Goal: Information Seeking & Learning: Check status

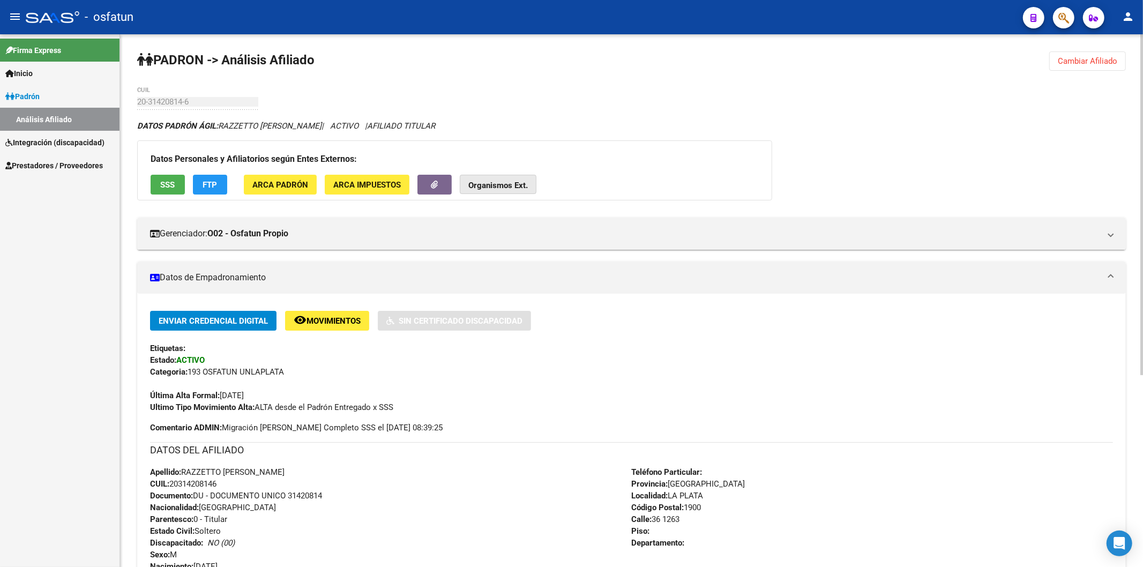
click at [486, 181] on strong "Organismos Ext." at bounding box center [497, 186] width 59 height 10
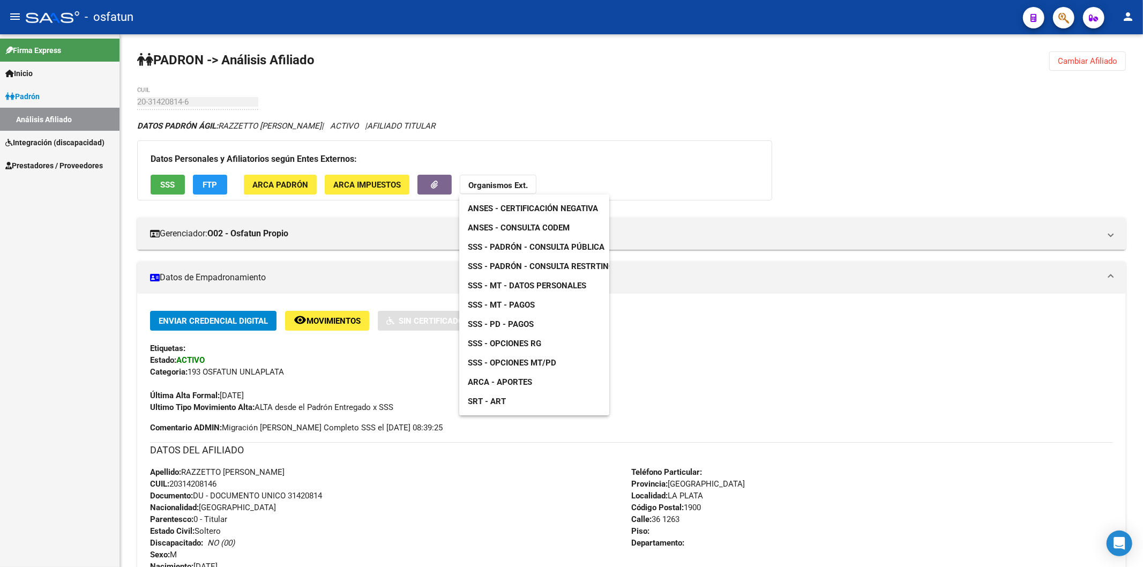
click at [536, 231] on span "ANSES - Consulta CODEM" at bounding box center [519, 228] width 102 height 10
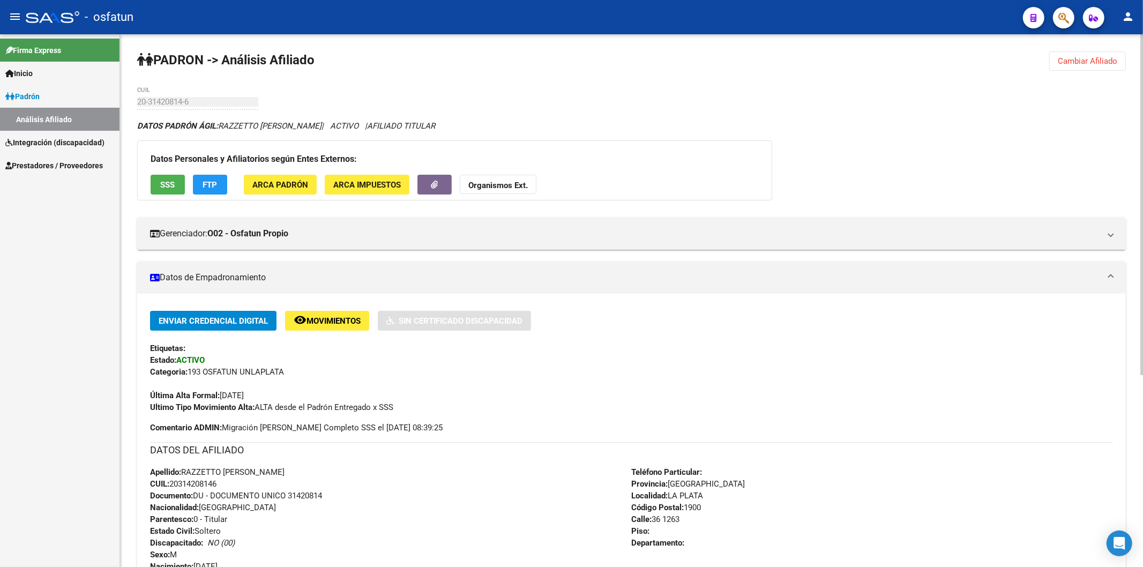
drag, startPoint x: 173, startPoint y: 483, endPoint x: 223, endPoint y: 483, distance: 49.8
click at [223, 483] on div "Apellido: RAZZETTO [PERSON_NAME]: 20314208146 Documento: DU - DOCUMENTO UNICO 3…" at bounding box center [391, 525] width 482 height 118
copy span "20314208146"
click at [473, 189] on strong "Organismos Ext." at bounding box center [497, 186] width 59 height 10
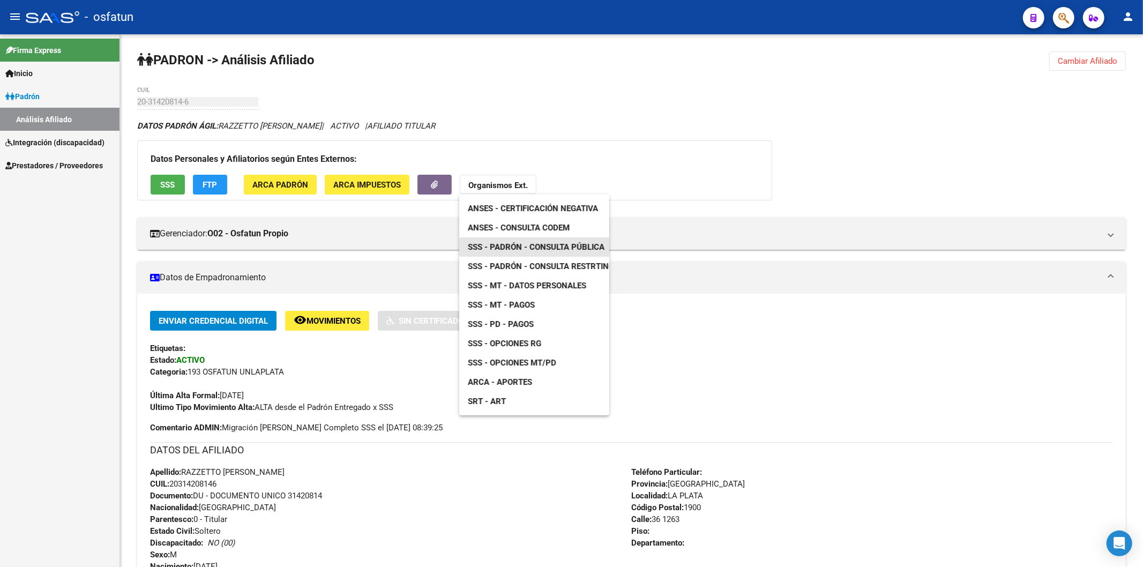
click at [570, 243] on span "SSS - Padrón - Consulta Pública" at bounding box center [536, 247] width 137 height 10
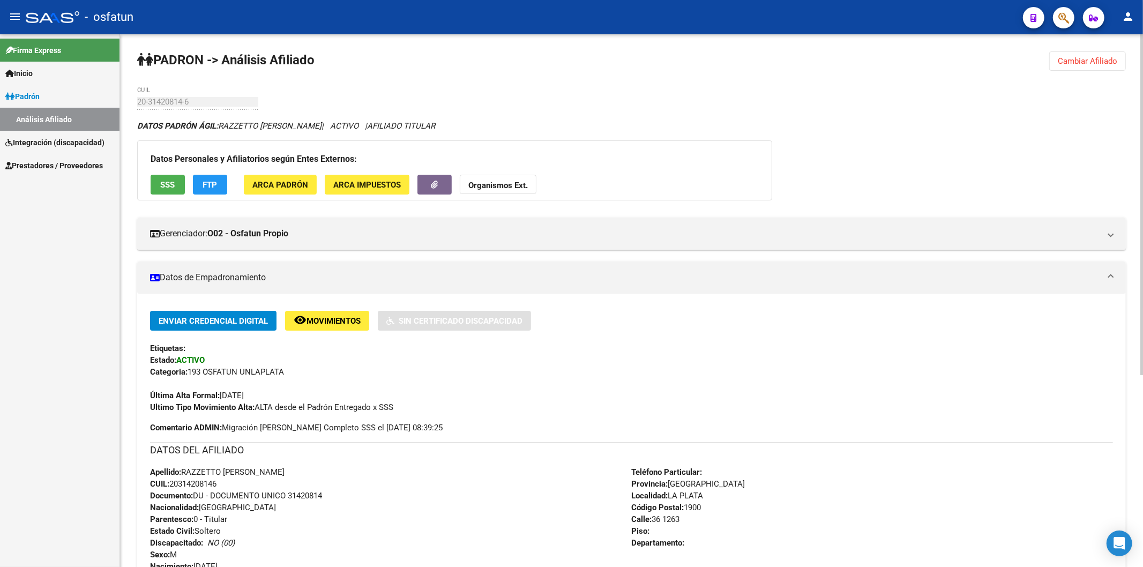
click at [486, 185] on strong "Organismos Ext." at bounding box center [497, 186] width 59 height 10
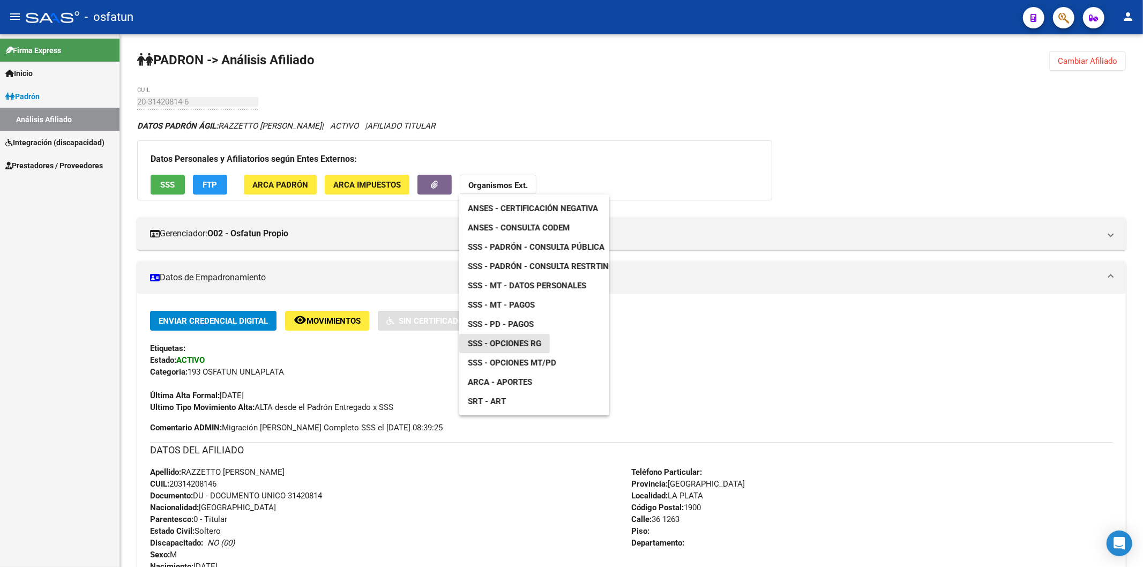
click at [506, 343] on span "SSS - Opciones RG" at bounding box center [504, 344] width 73 height 10
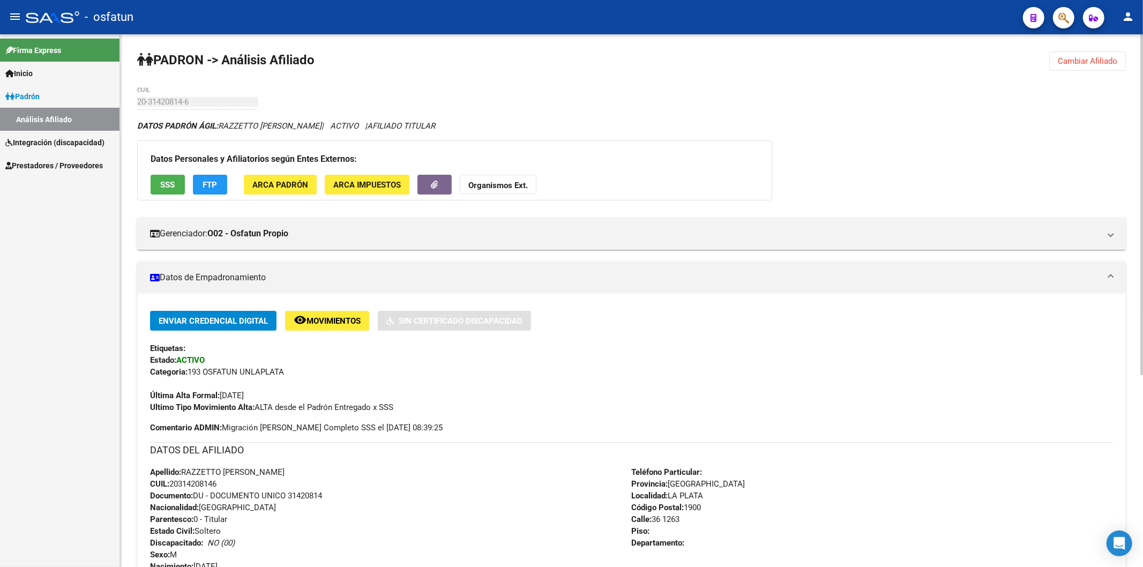
click at [308, 497] on span "Documento: DU - DOCUMENTO UNICO 31420814" at bounding box center [236, 496] width 172 height 10
copy span "31420814"
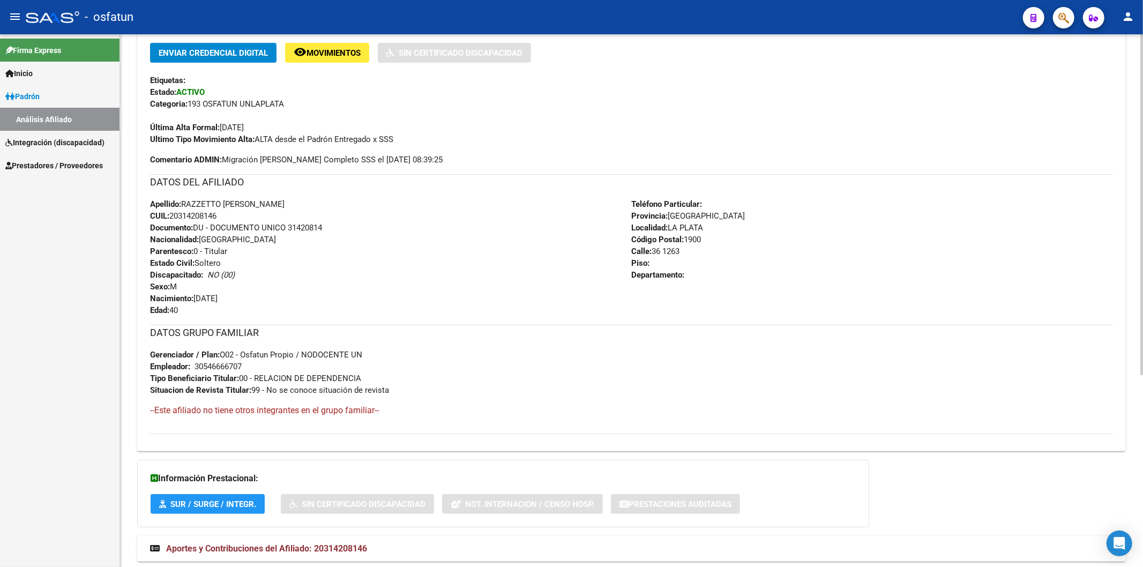
scroll to position [301, 0]
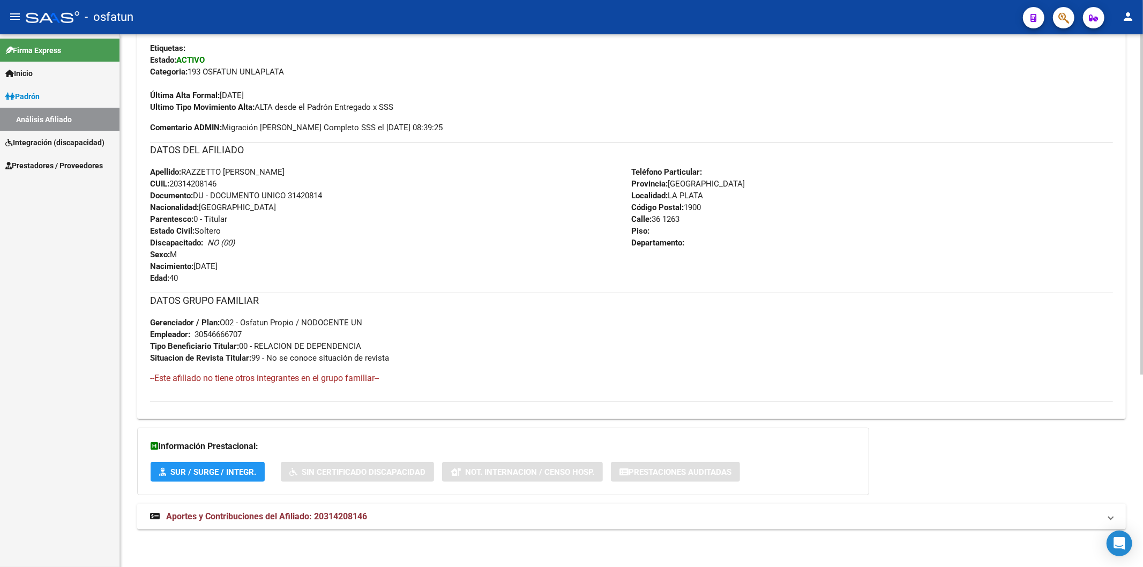
click at [223, 518] on span "Aportes y Contribuciones del Afiliado: 20314208146" at bounding box center [266, 516] width 201 height 10
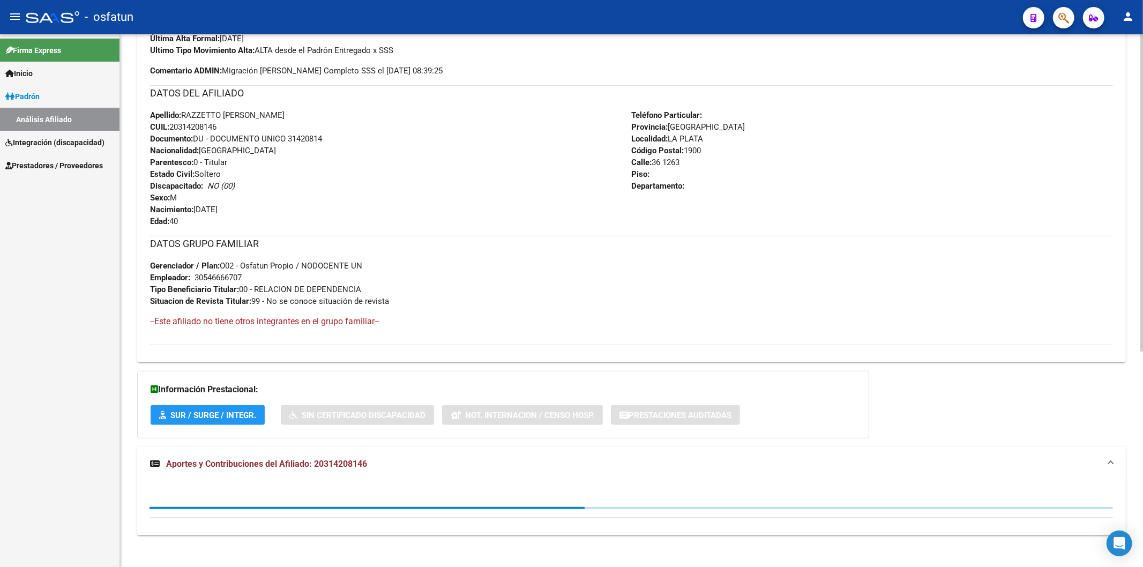
scroll to position [363, 0]
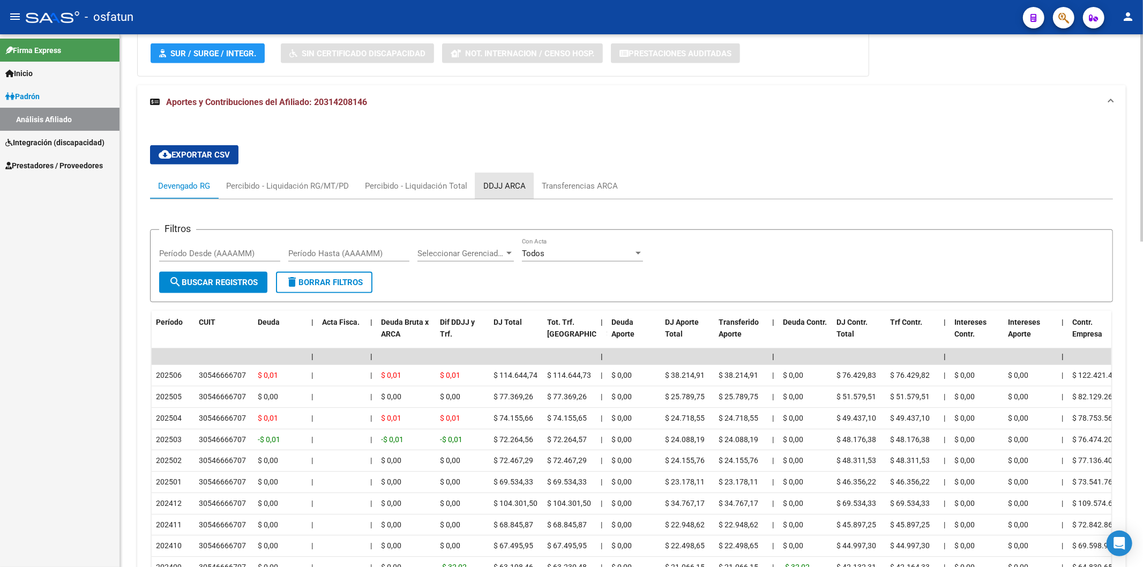
click at [499, 193] on div "DDJJ ARCA" at bounding box center [504, 186] width 58 height 26
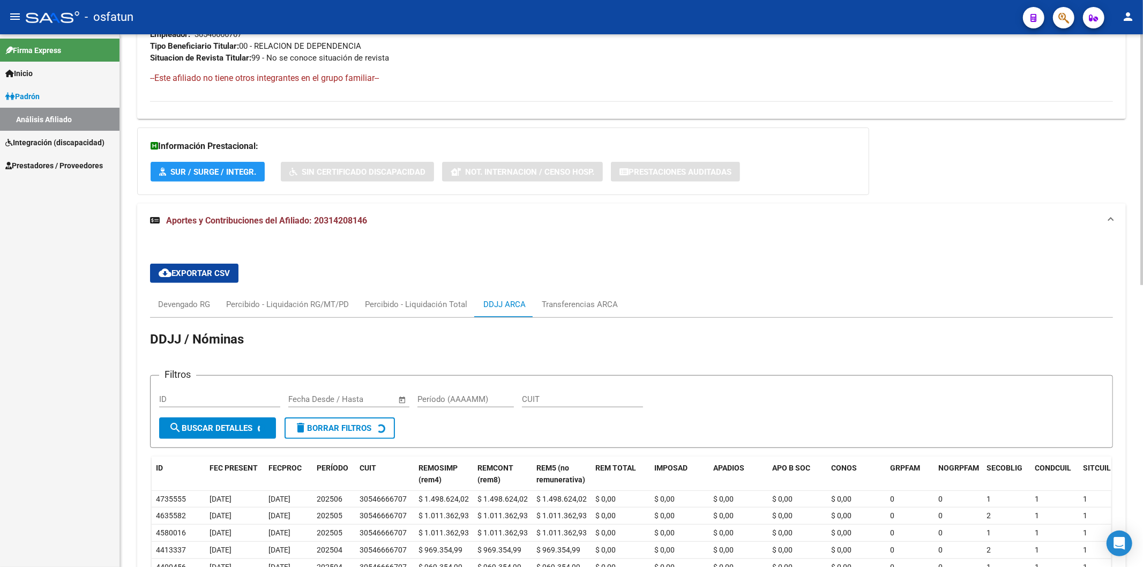
scroll to position [719, 0]
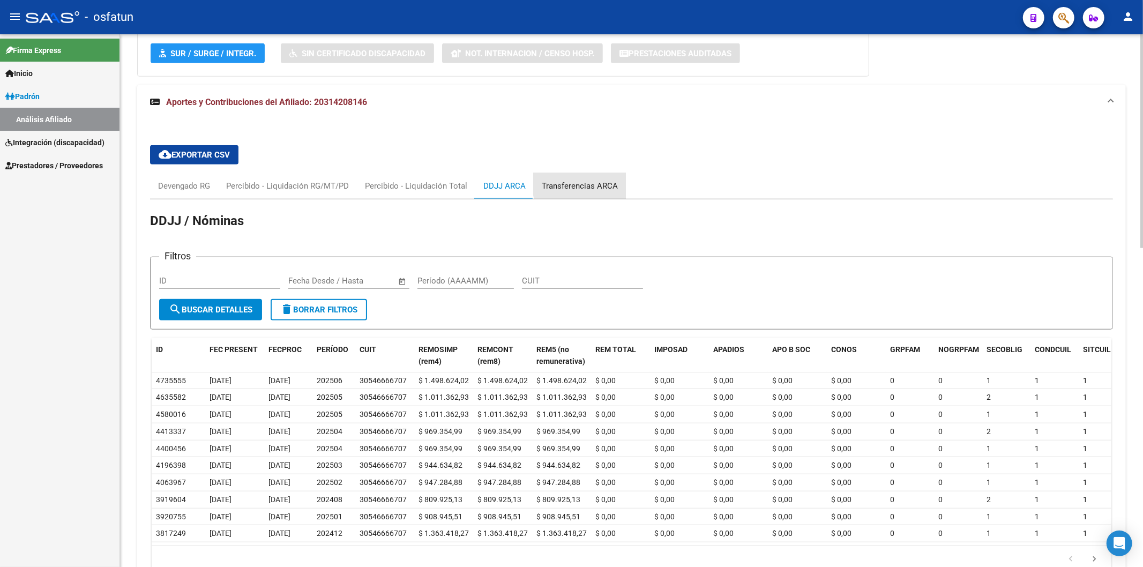
click at [593, 183] on div "Transferencias ARCA" at bounding box center [580, 186] width 76 height 12
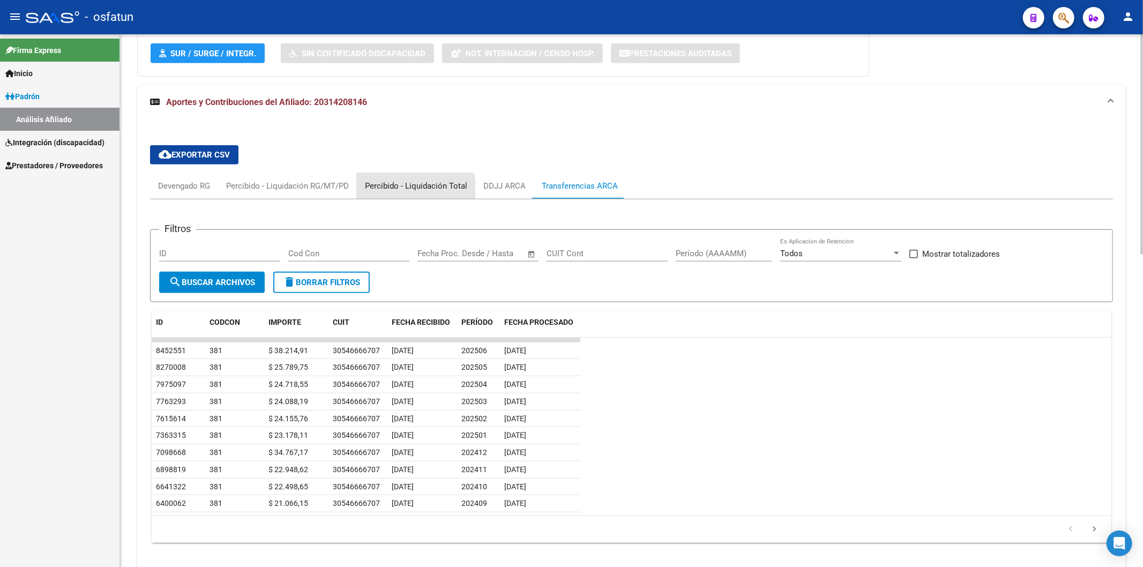
click at [403, 191] on div "Percibido - Liquidación Total" at bounding box center [416, 186] width 102 height 12
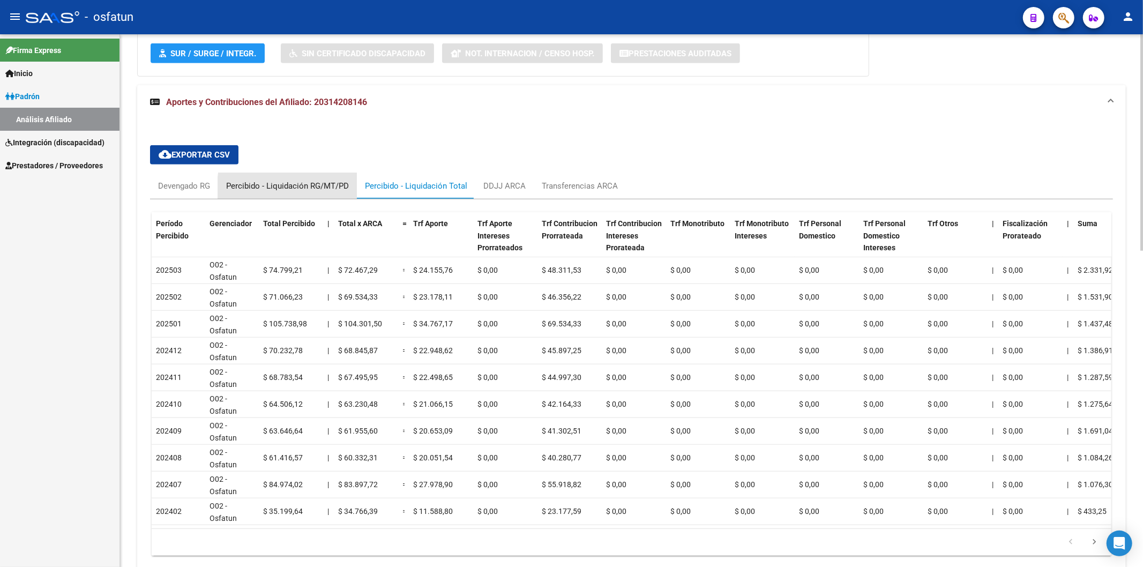
click at [327, 189] on div "Percibido - Liquidación RG/MT/PD" at bounding box center [287, 186] width 123 height 12
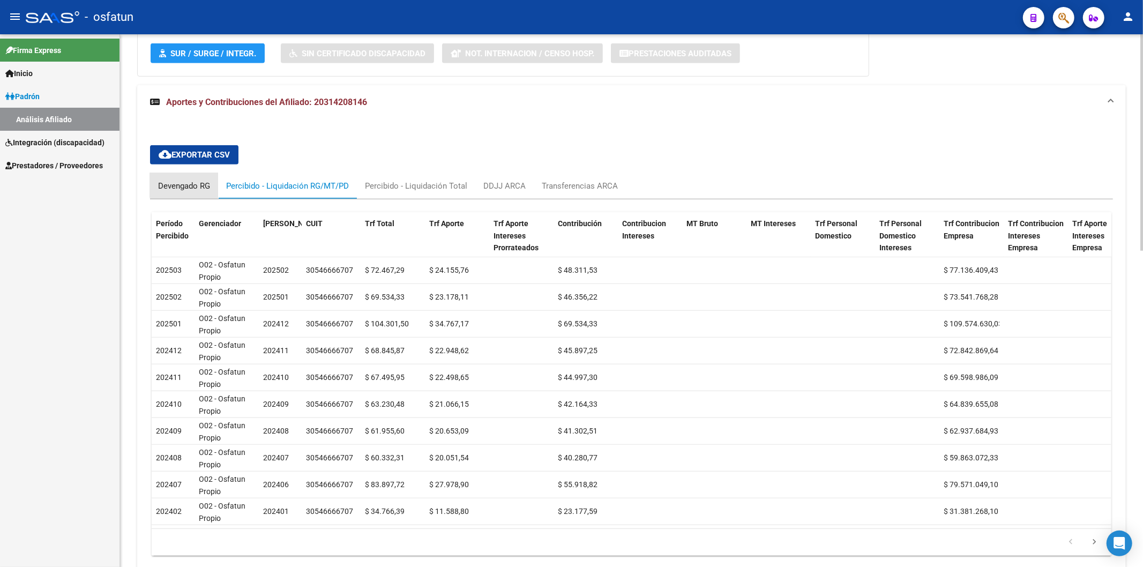
click at [188, 184] on div "Devengado RG" at bounding box center [184, 186] width 52 height 12
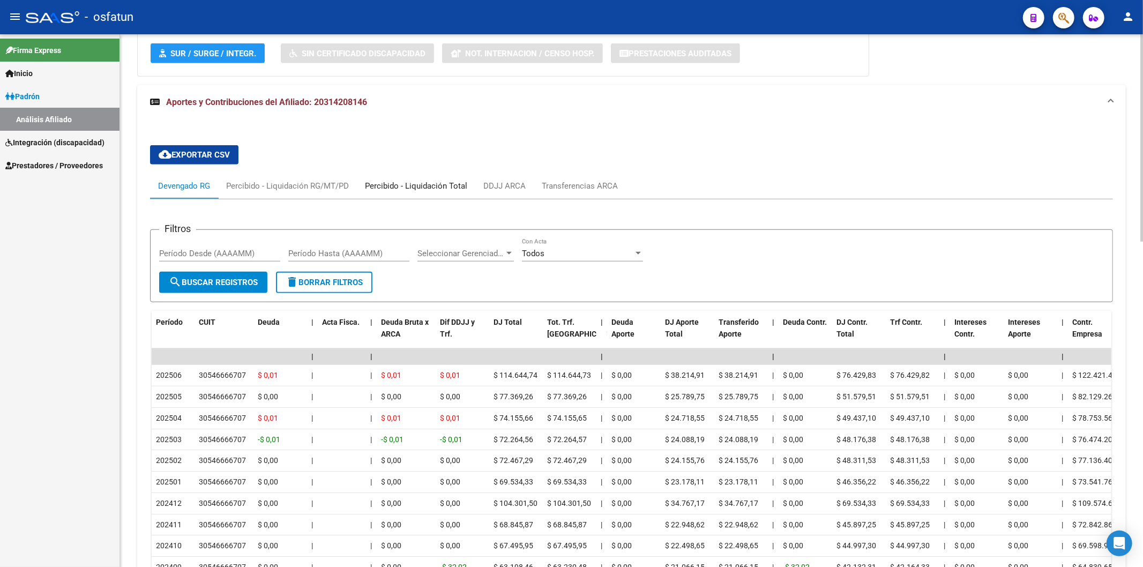
click at [379, 183] on div "Percibido - Liquidación Total" at bounding box center [416, 186] width 102 height 12
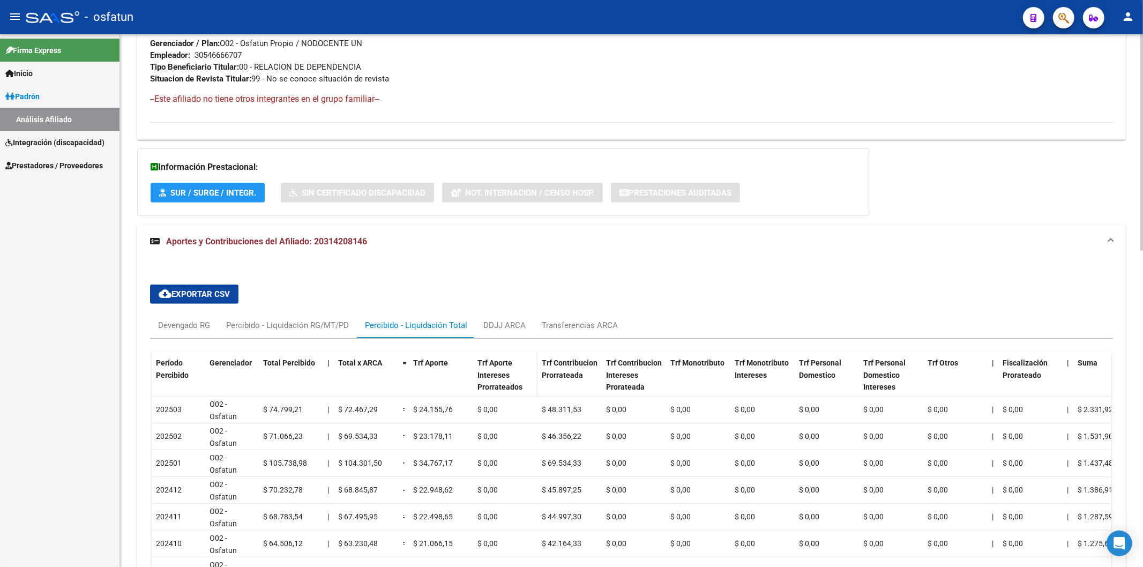
scroll to position [599, 0]
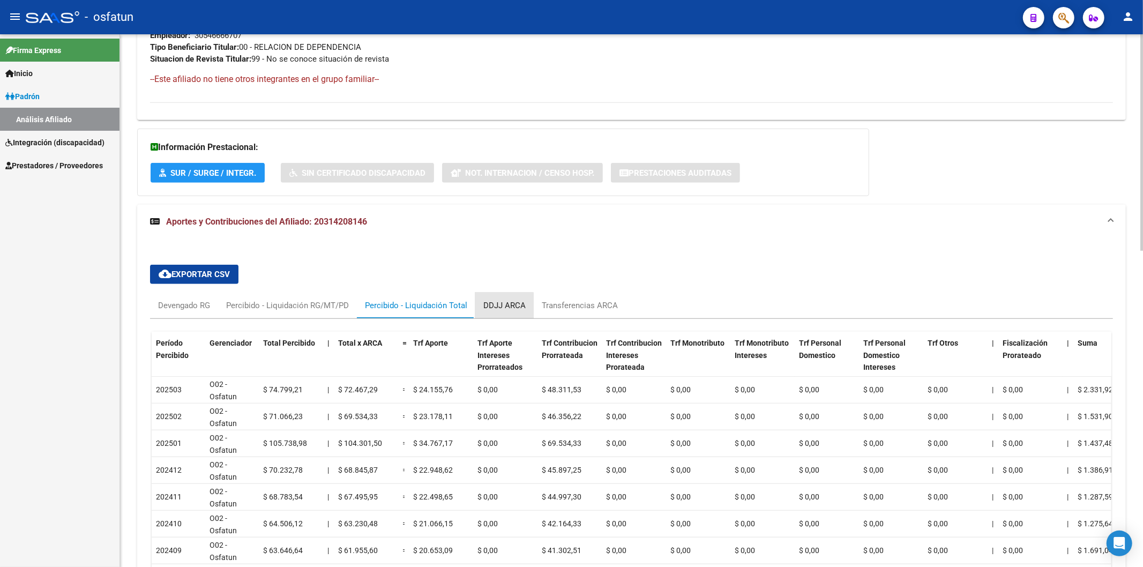
click at [500, 306] on div "DDJJ ARCA" at bounding box center [504, 306] width 42 height 12
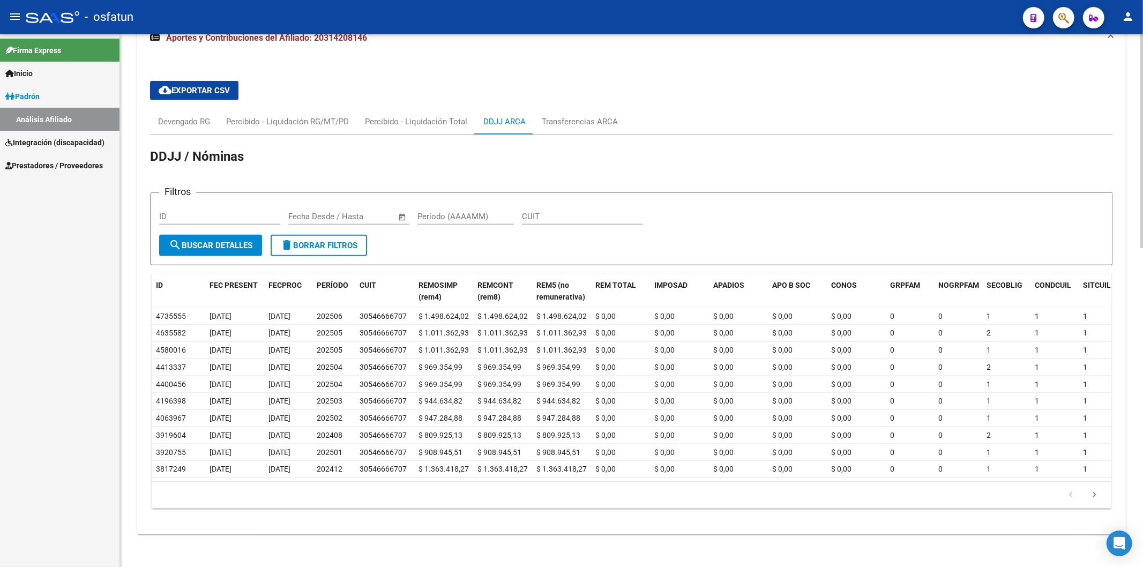
scroll to position [797, 0]
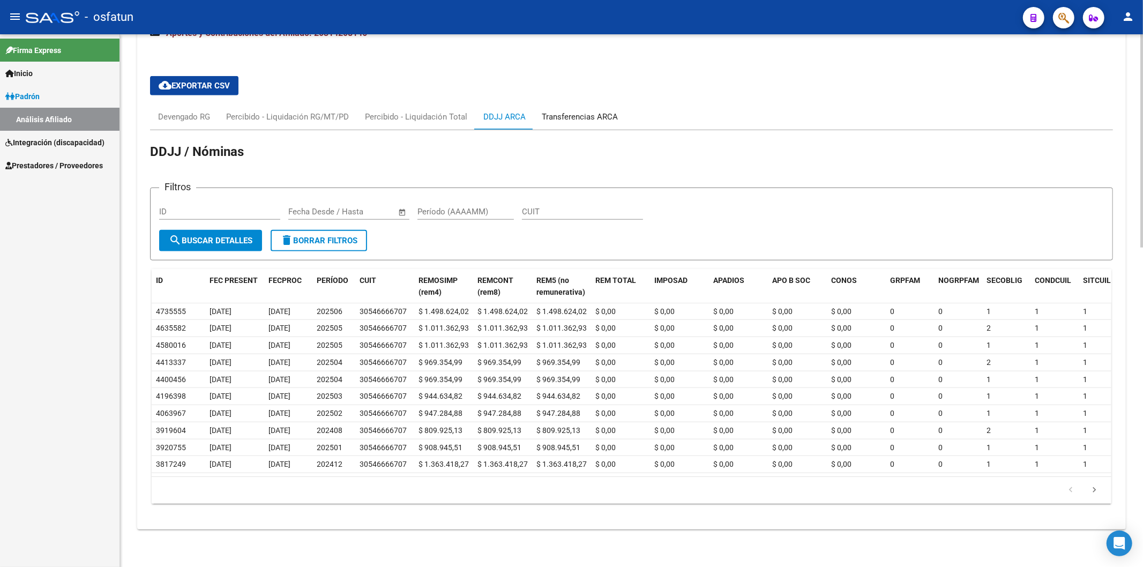
click at [560, 111] on div "Transferencias ARCA" at bounding box center [580, 117] width 76 height 12
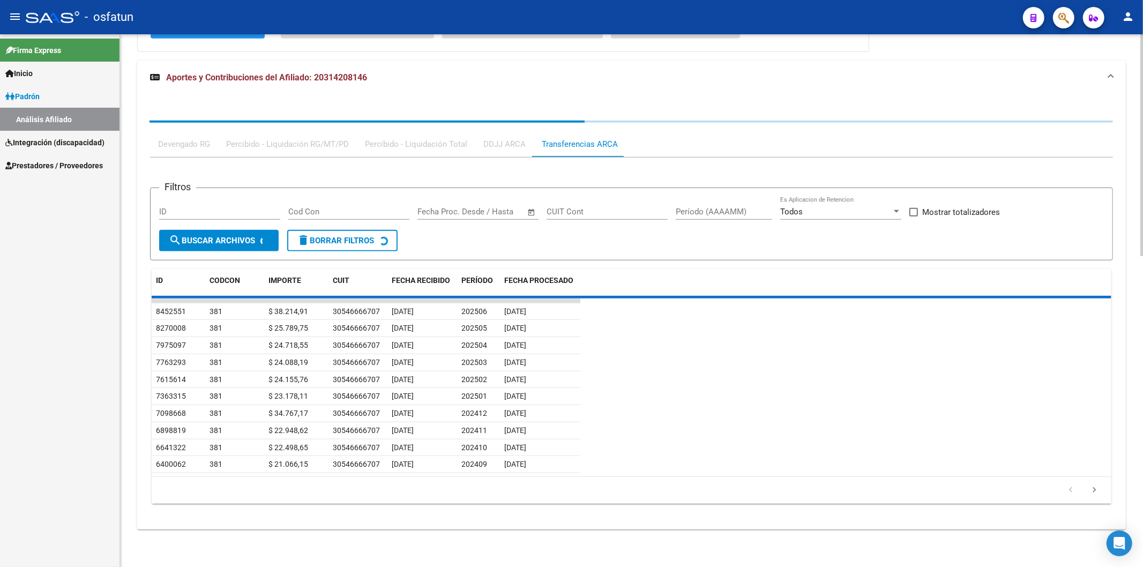
scroll to position [758, 0]
